Goal: Transaction & Acquisition: Subscribe to service/newsletter

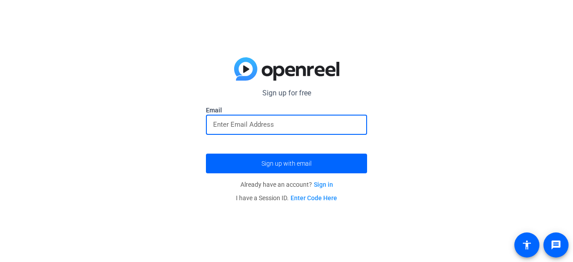
click at [319, 121] on input "email" at bounding box center [286, 124] width 147 height 11
click at [206, 154] on button "Sign up with email" at bounding box center [286, 164] width 161 height 20
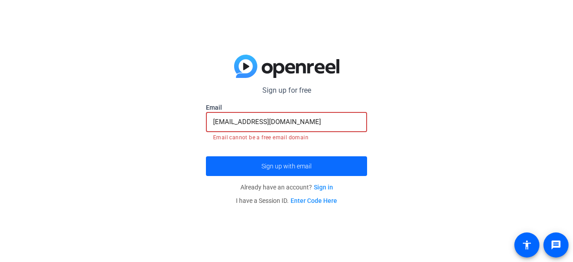
click at [307, 166] on span "Sign up with email" at bounding box center [287, 166] width 50 height 0
click at [320, 125] on input "[EMAIL_ADDRESS][DOMAIN_NAME]" at bounding box center [286, 121] width 147 height 11
click at [255, 124] on input "[EMAIL_ADDRESS][DOMAIN_NAME]" at bounding box center [286, 121] width 147 height 11
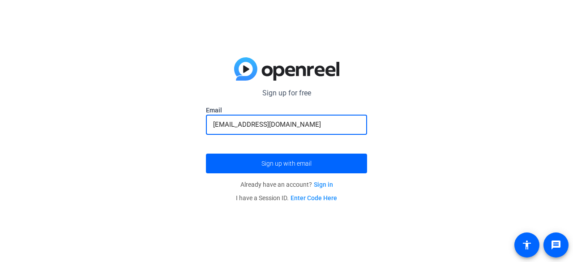
type input "[EMAIL_ADDRESS][DOMAIN_NAME]"
click at [206, 154] on button "Sign up with email" at bounding box center [286, 164] width 161 height 20
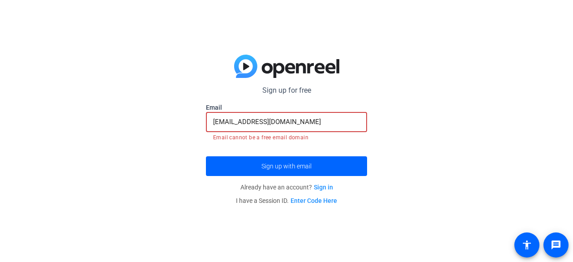
click at [286, 121] on input "[EMAIL_ADDRESS][DOMAIN_NAME]" at bounding box center [286, 121] width 147 height 11
drag, startPoint x: 300, startPoint y: 120, endPoint x: 181, endPoint y: 125, distance: 119.7
click at [181, 125] on div "Sign up for free Email [EMAIL_ADDRESS][DOMAIN_NAME] Email cannot be a free emai…" at bounding box center [286, 131] width 573 height 262
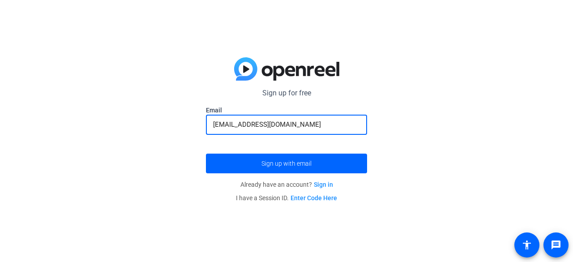
type input "[EMAIL_ADDRESS][DOMAIN_NAME]"
click at [206, 154] on button "Sign up with email" at bounding box center [286, 164] width 161 height 20
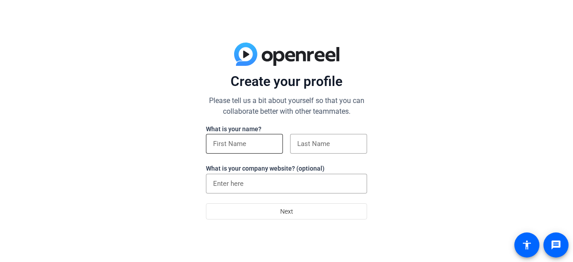
click at [247, 151] on div at bounding box center [244, 144] width 63 height 20
type input "[PERSON_NAME]"
click at [333, 143] on input at bounding box center [328, 143] width 63 height 11
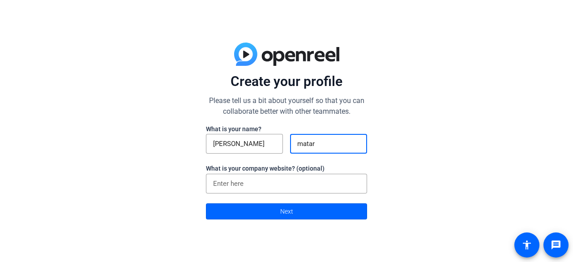
type input "matar"
click at [352, 186] on input at bounding box center [286, 183] width 147 height 11
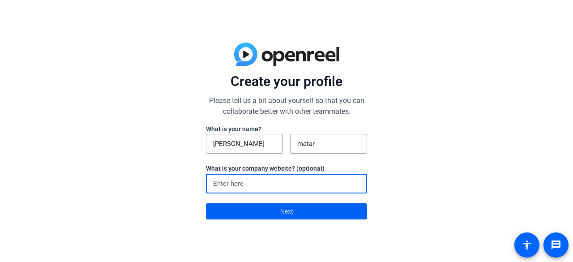
click at [333, 220] on span at bounding box center [287, 212] width 160 height 22
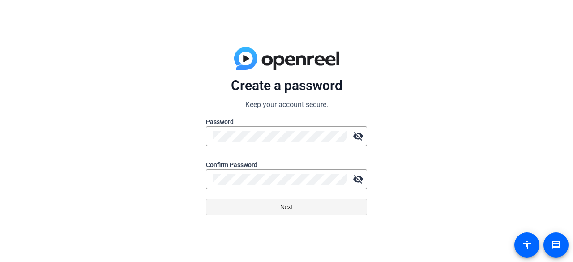
click at [337, 216] on span at bounding box center [287, 207] width 160 height 22
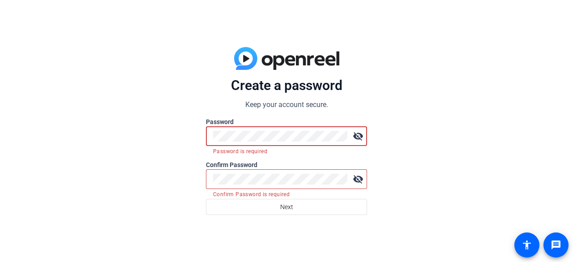
click at [171, 140] on div "Create a password Keep your account secure. Password visibility_off Password is…" at bounding box center [286, 131] width 573 height 262
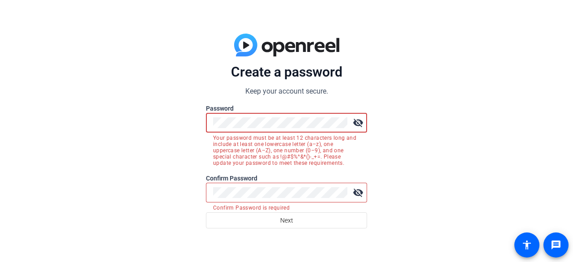
click at [363, 120] on mat-icon "visibility_off" at bounding box center [358, 123] width 18 height 18
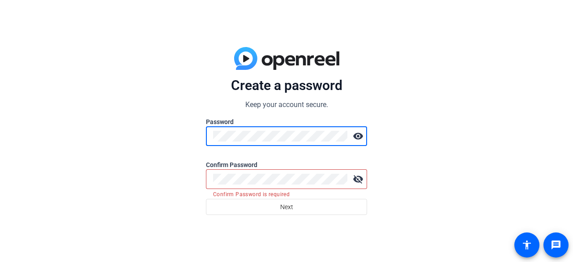
click at [190, 148] on div "Create a password Keep your account secure. Password visibility Confirm Passwor…" at bounding box center [286, 131] width 573 height 262
click at [410, 142] on div "Create a password Keep your account secure. Password visibility Confirm Passwor…" at bounding box center [286, 131] width 573 height 262
click at [482, 141] on div "Create a password Keep your account secure. Password visibility Confirm Passwor…" at bounding box center [286, 131] width 573 height 262
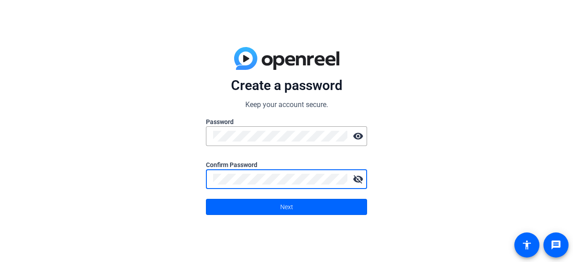
click at [354, 181] on mat-icon "visibility_off" at bounding box center [358, 179] width 18 height 18
click at [329, 207] on span at bounding box center [287, 207] width 160 height 22
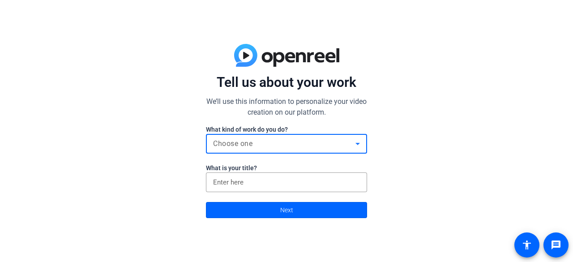
click at [314, 143] on div "Choose one" at bounding box center [284, 143] width 142 height 11
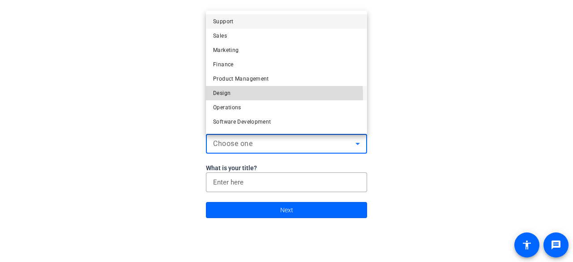
click at [233, 96] on mat-option "Design" at bounding box center [286, 93] width 161 height 14
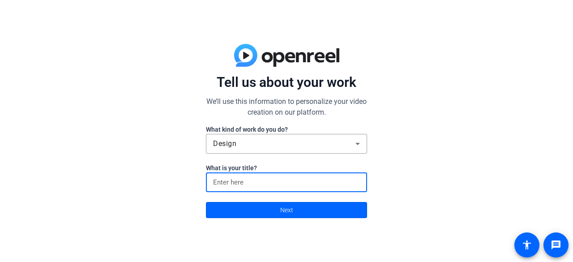
click at [255, 182] on input at bounding box center [286, 182] width 147 height 11
type input "c"
type input "robot cleans decks"
click button "Next" at bounding box center [286, 210] width 161 height 16
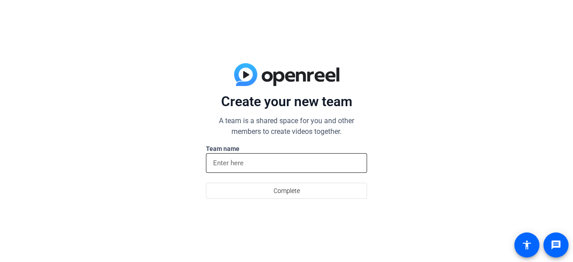
click at [235, 164] on input at bounding box center [286, 163] width 147 height 11
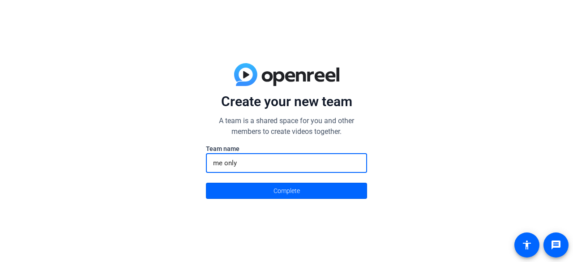
type input "me only"
click at [206, 183] on button "Complete" at bounding box center [286, 191] width 161 height 16
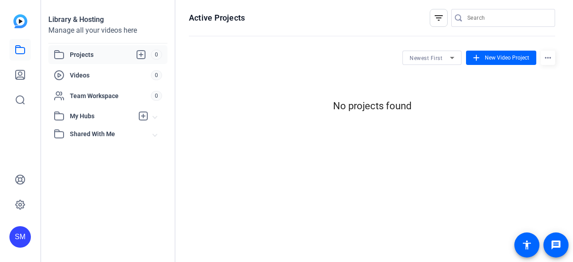
click at [22, 18] on img at bounding box center [20, 21] width 14 height 14
click at [501, 61] on span "New Video Project" at bounding box center [507, 58] width 44 height 8
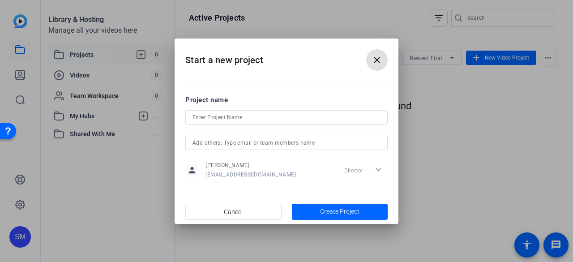
click at [252, 118] on input at bounding box center [287, 117] width 188 height 11
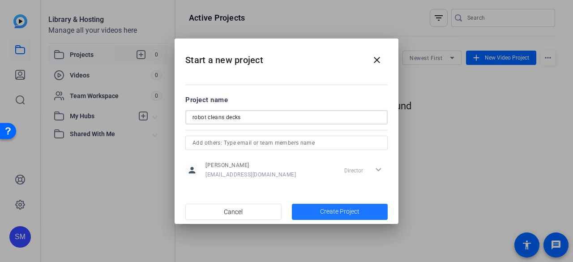
type input "robot cleans decks"
click at [359, 211] on span "Create Project" at bounding box center [339, 211] width 39 height 9
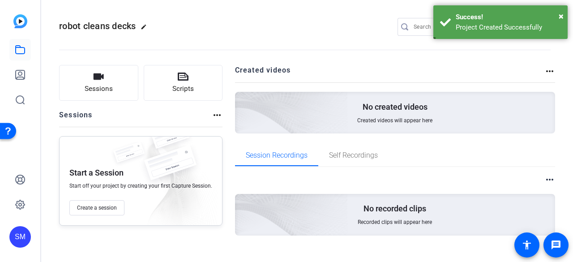
click at [393, 73] on h2 "Created videos" at bounding box center [390, 73] width 310 height 17
